Goal: Transaction & Acquisition: Book appointment/travel/reservation

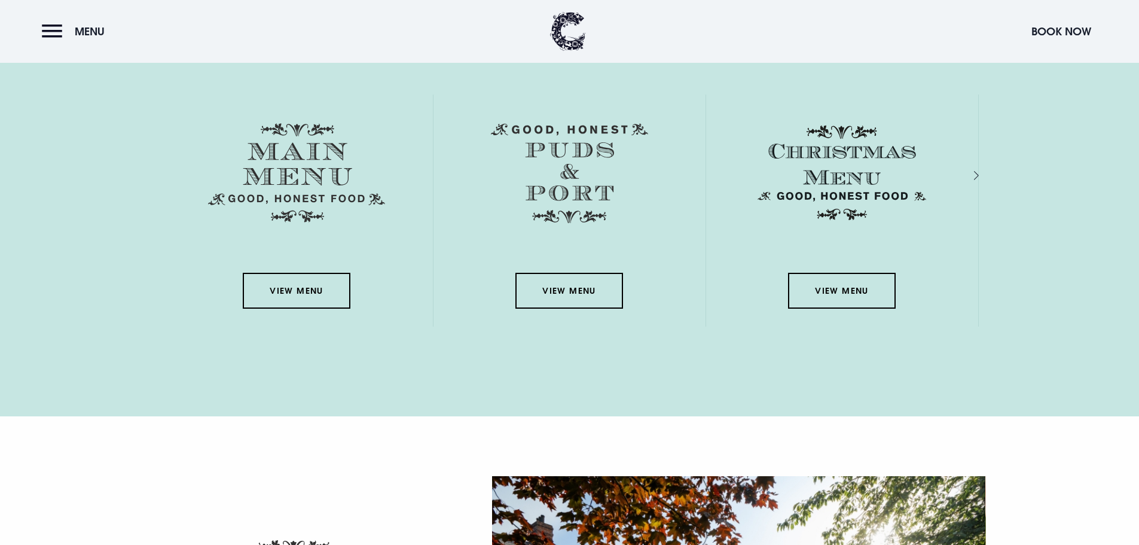
scroll to position [2153, 0]
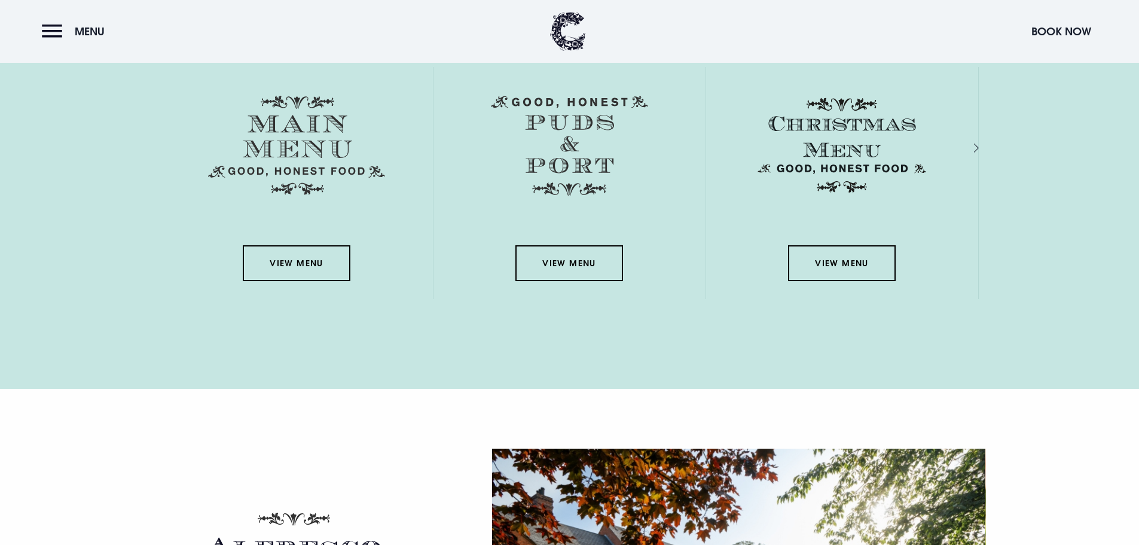
click at [867, 141] on img at bounding box center [842, 145] width 177 height 99
click at [844, 266] on link "View Menu" at bounding box center [842, 263] width 108 height 36
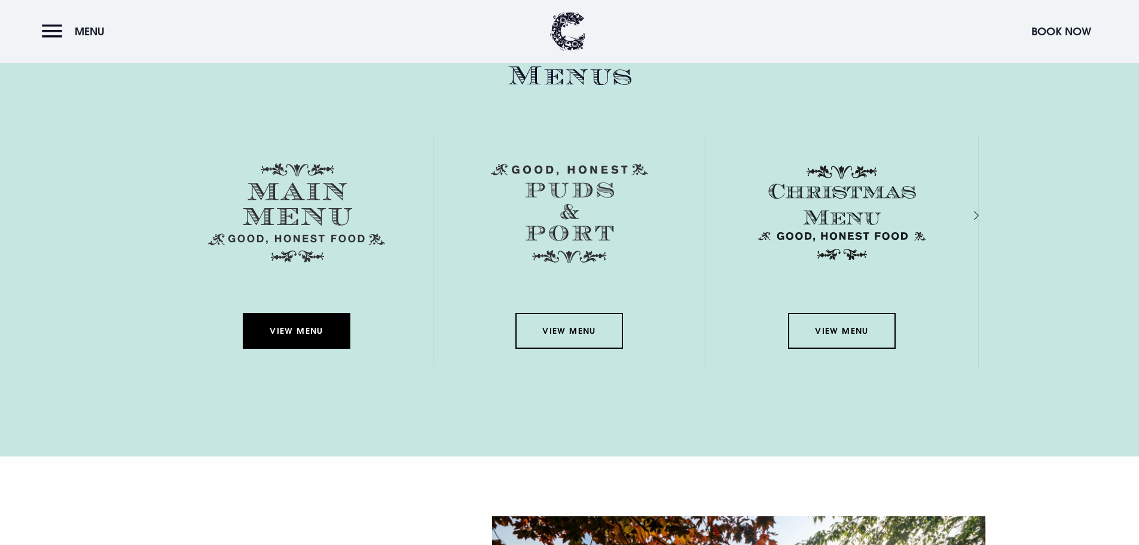
scroll to position [2093, 0]
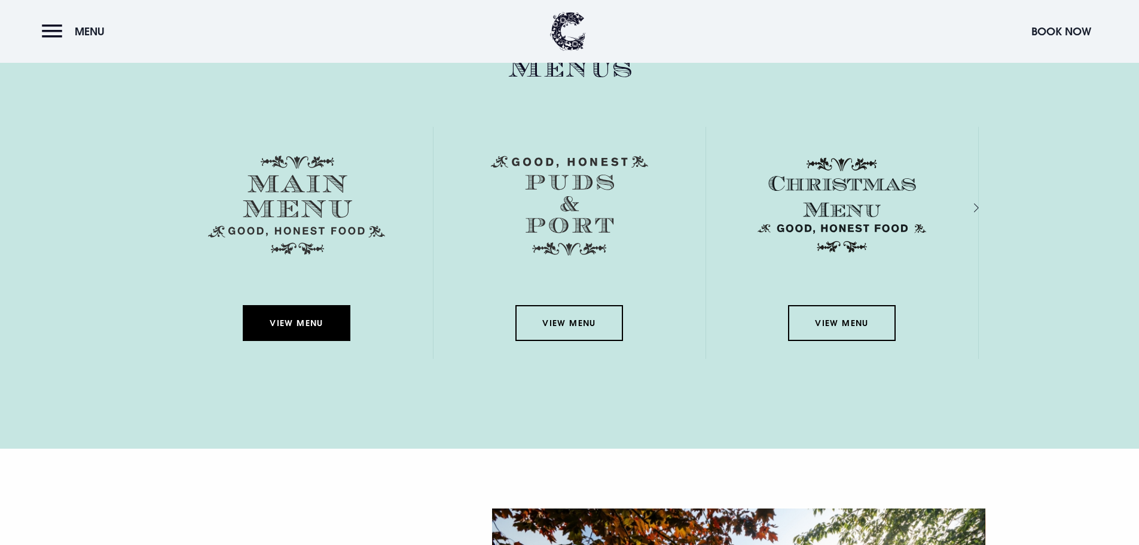
click at [324, 333] on link "View Menu" at bounding box center [297, 323] width 108 height 36
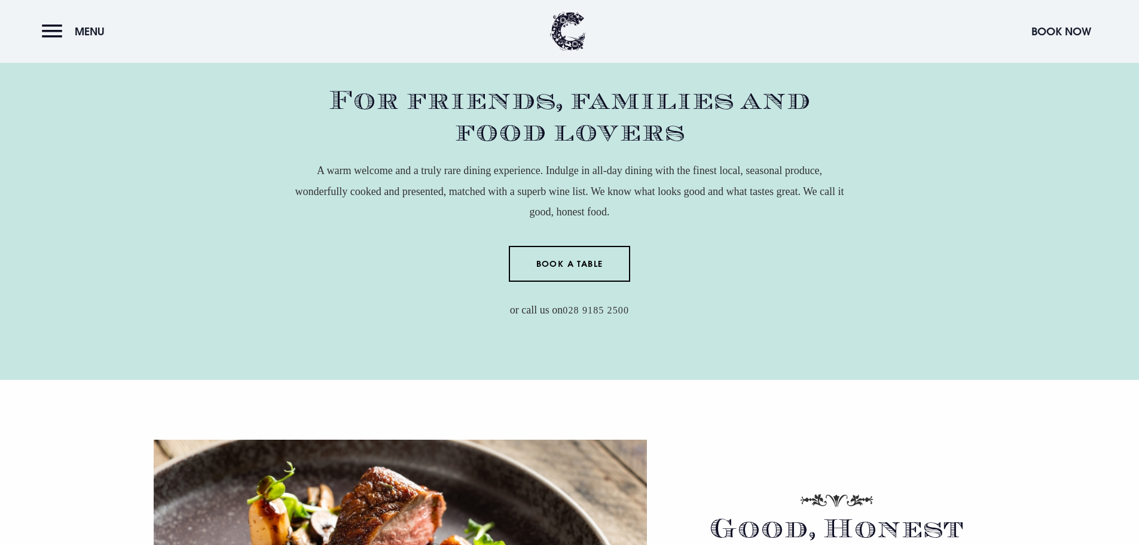
scroll to position [478, 0]
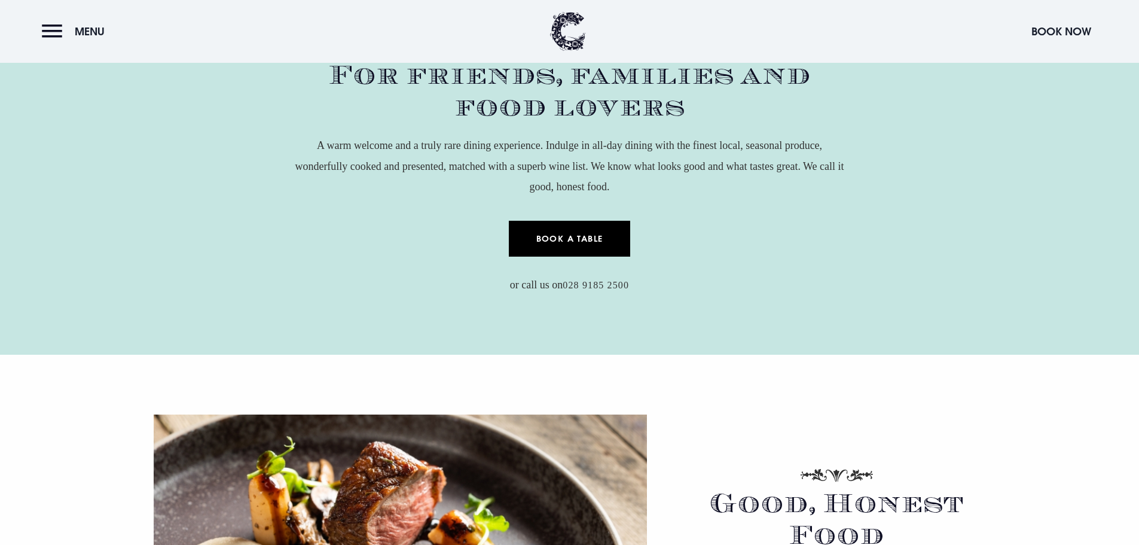
click at [576, 245] on link "Book a Table" at bounding box center [569, 239] width 121 height 36
